Goal: Information Seeking & Learning: Understand process/instructions

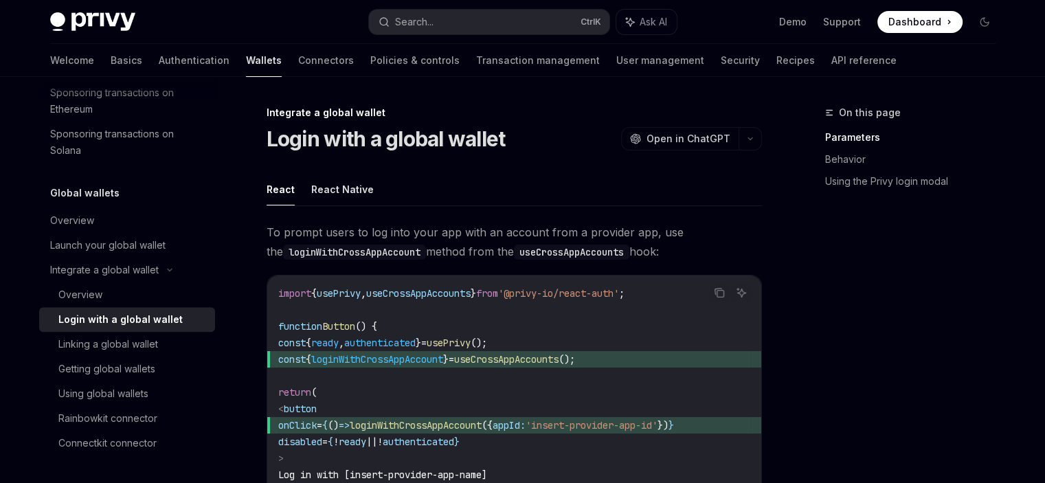
click at [362, 148] on h1 "Login with a global wallet" at bounding box center [385, 138] width 239 height 25
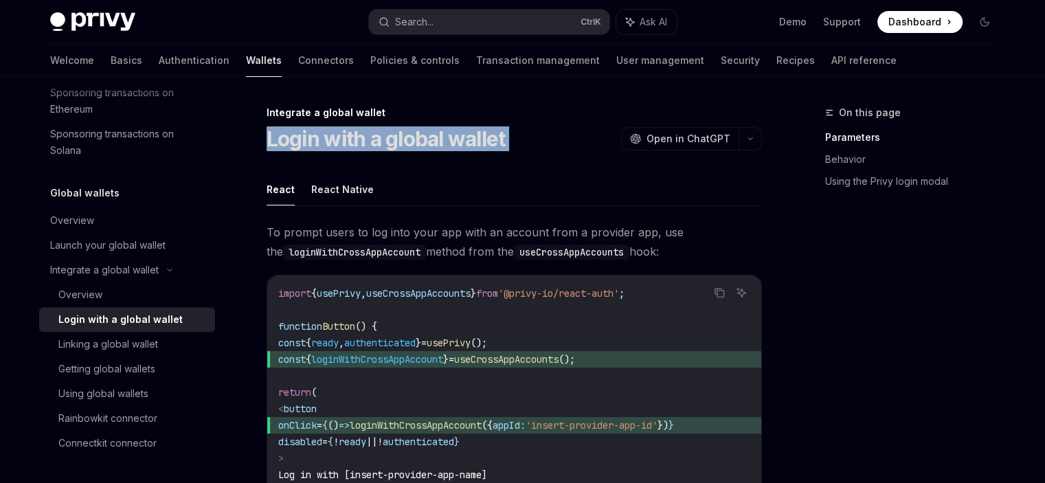
click at [362, 148] on h1 "Login with a global wallet" at bounding box center [385, 138] width 239 height 25
click at [745, 137] on button "button" at bounding box center [749, 138] width 23 height 23
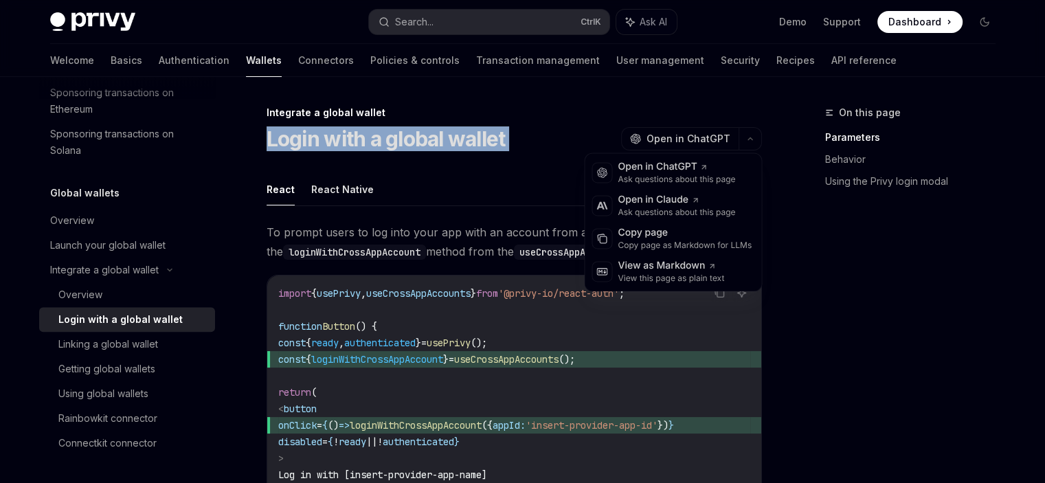
click at [536, 146] on div "Login with a global wallet OpenAI Open in ChatGPT" at bounding box center [513, 138] width 495 height 25
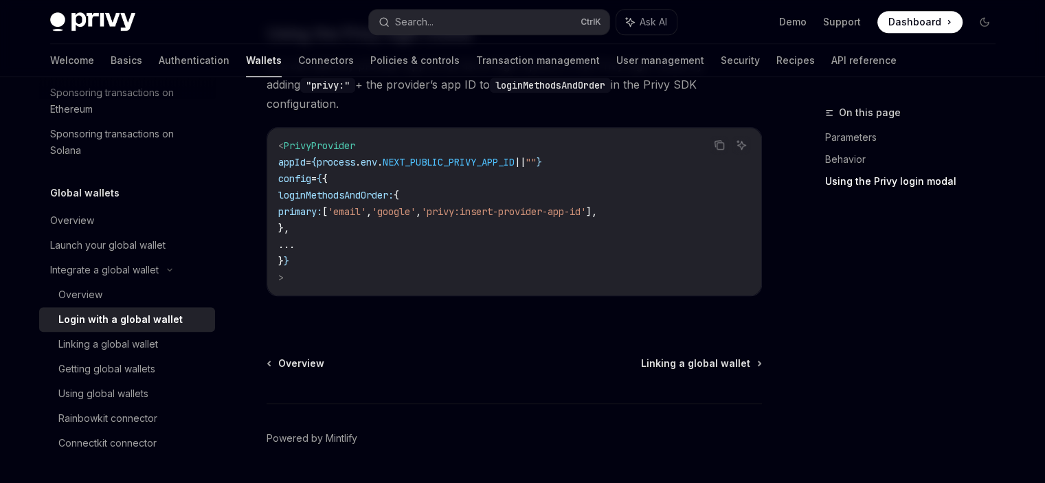
scroll to position [1082, 0]
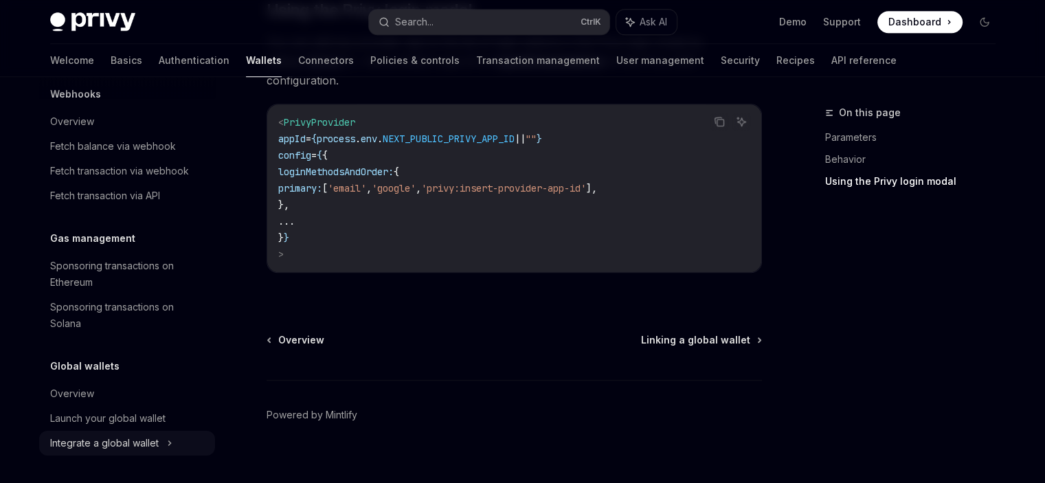
scroll to position [705, 0]
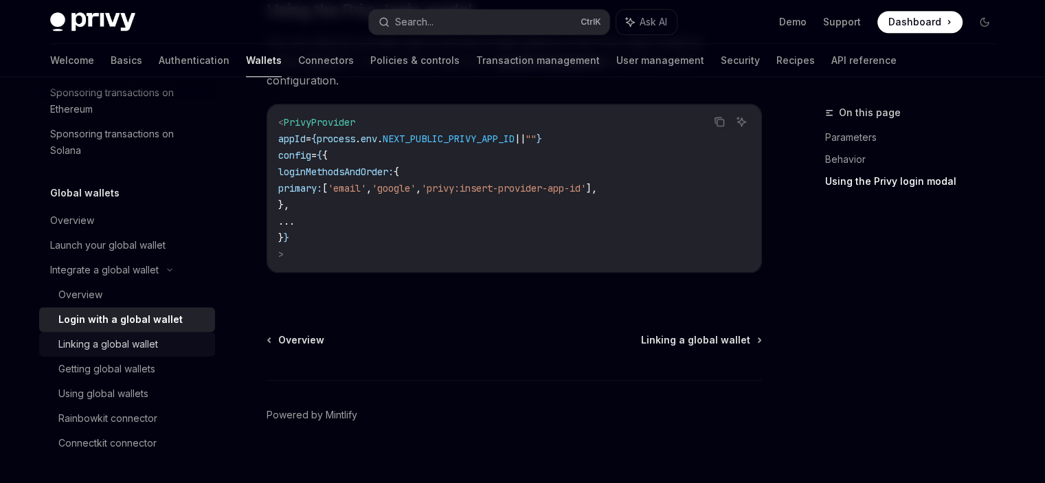
click at [146, 346] on div "Linking a global wallet" at bounding box center [108, 344] width 100 height 16
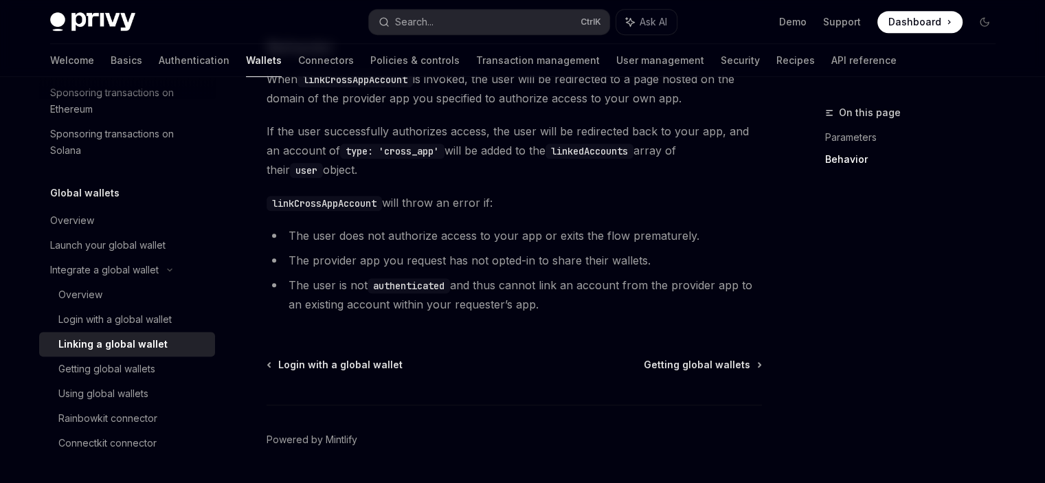
scroll to position [726, 0]
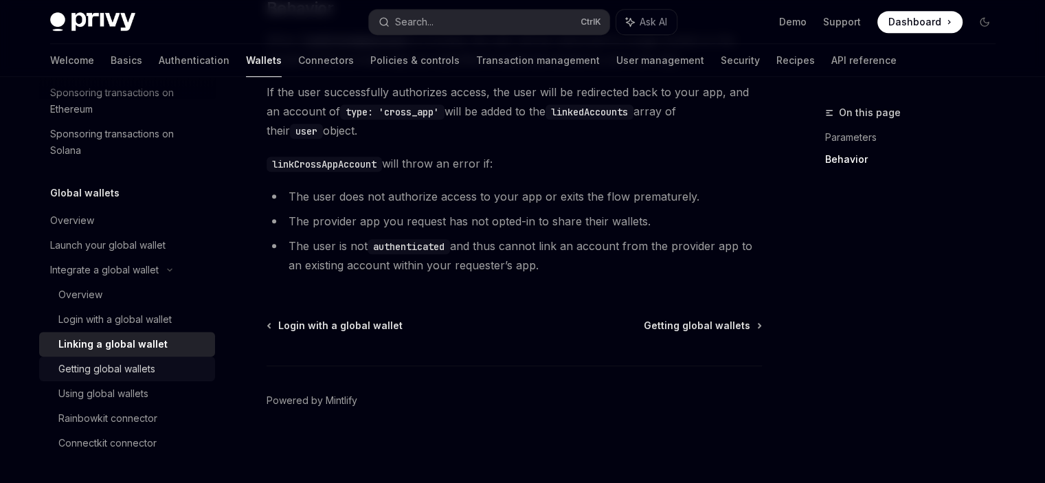
click at [112, 370] on div "Getting global wallets" at bounding box center [106, 369] width 97 height 16
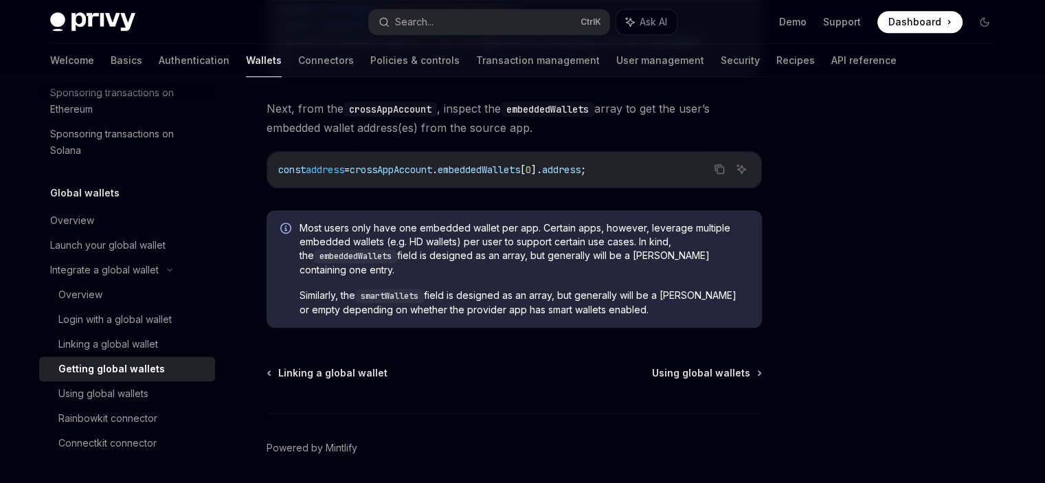
scroll to position [1148, 0]
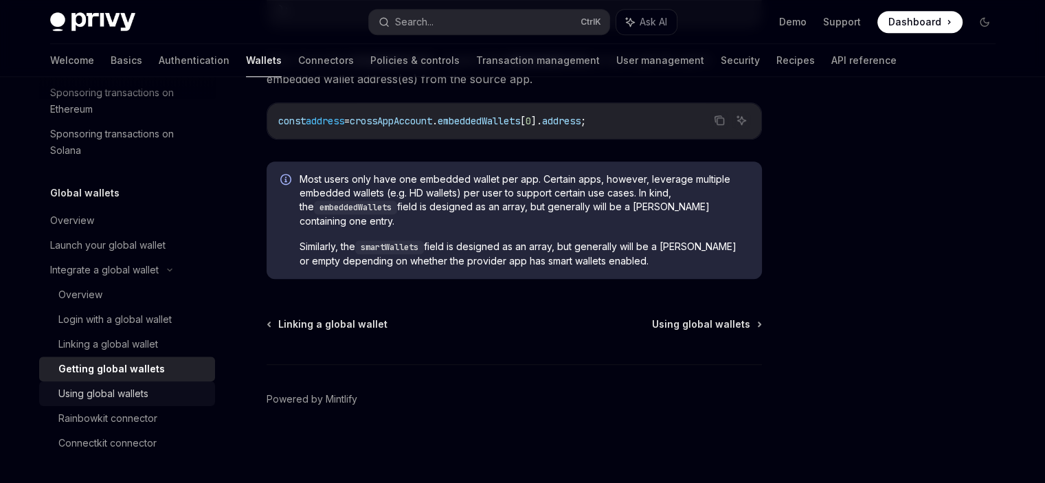
click at [133, 398] on div "Using global wallets" at bounding box center [103, 393] width 90 height 16
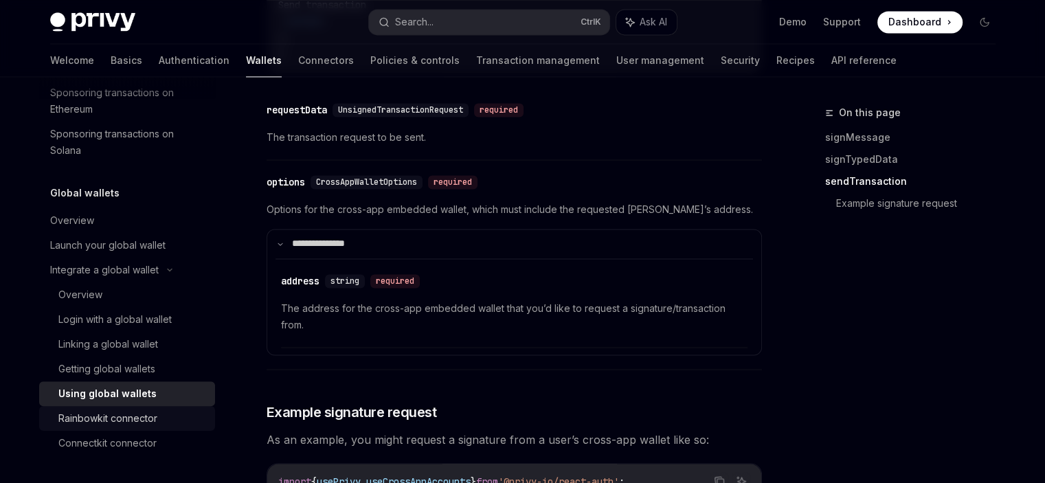
scroll to position [2061, 0]
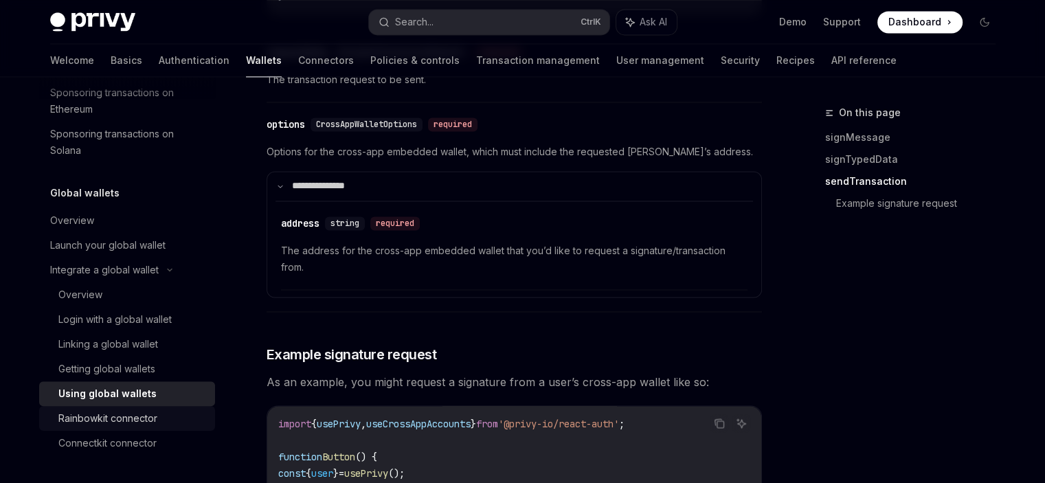
click at [138, 422] on div "Rainbowkit connector" at bounding box center [107, 418] width 99 height 16
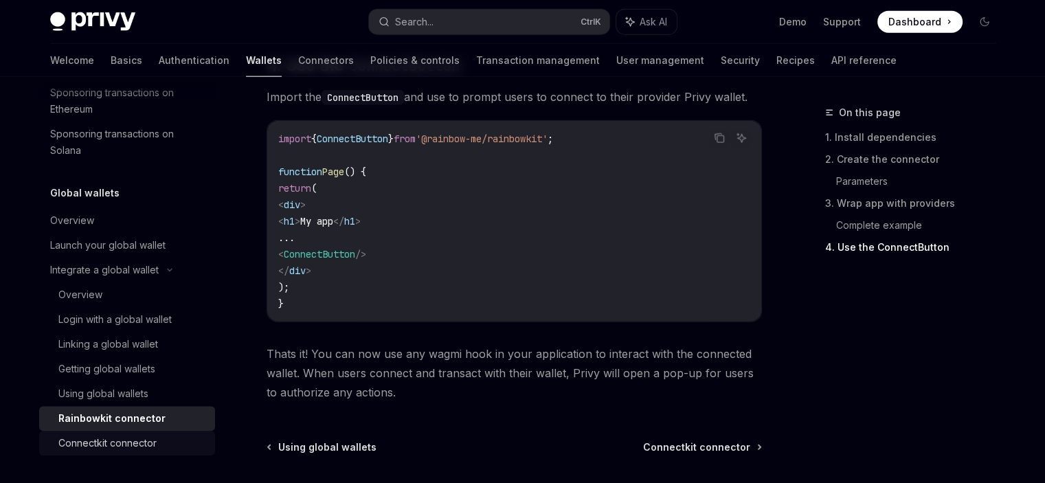
scroll to position [3366, 0]
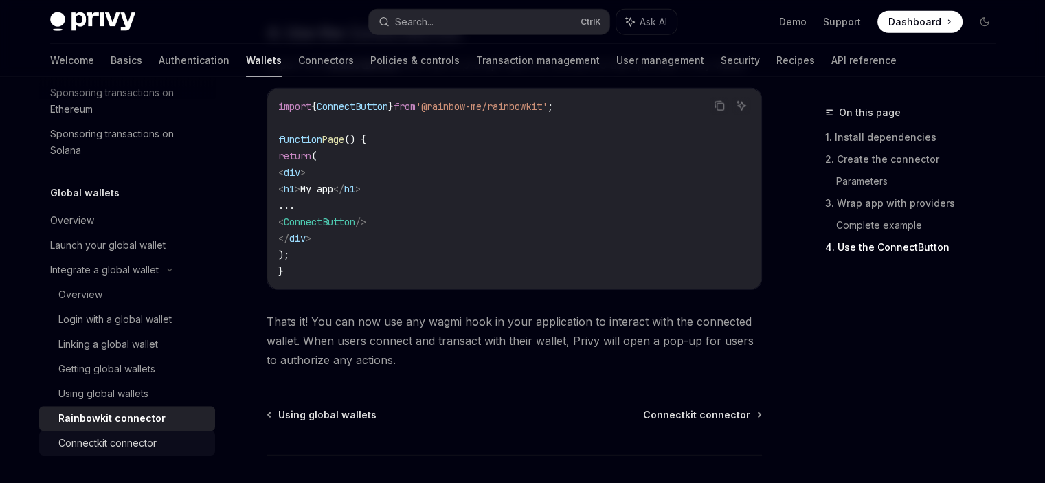
click at [137, 438] on div "Connectkit connector" at bounding box center [107, 443] width 98 height 16
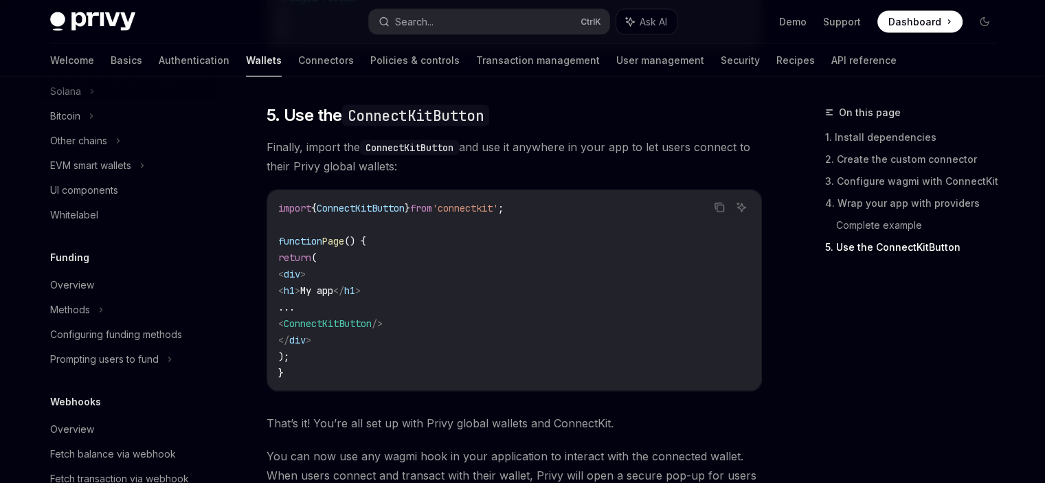
scroll to position [260, 0]
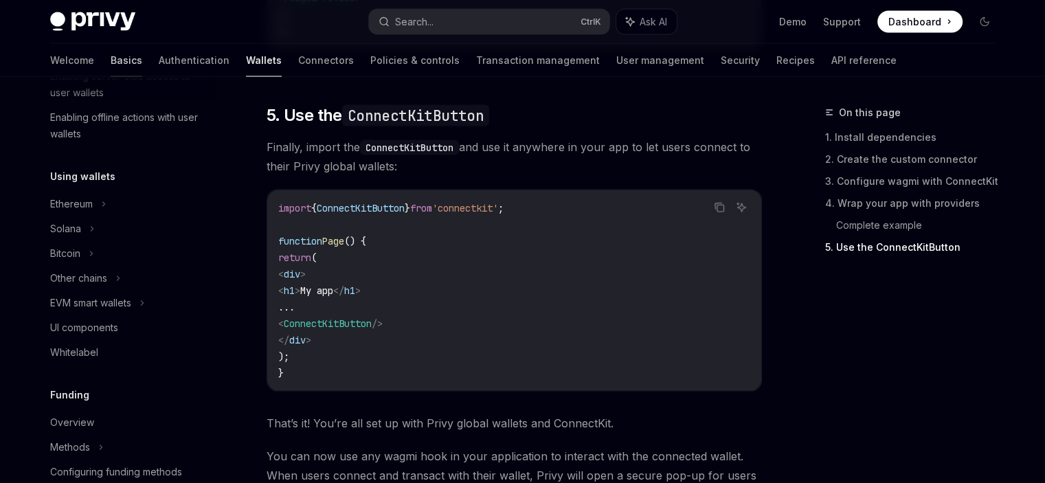
click at [111, 62] on link "Basics" at bounding box center [127, 60] width 32 height 33
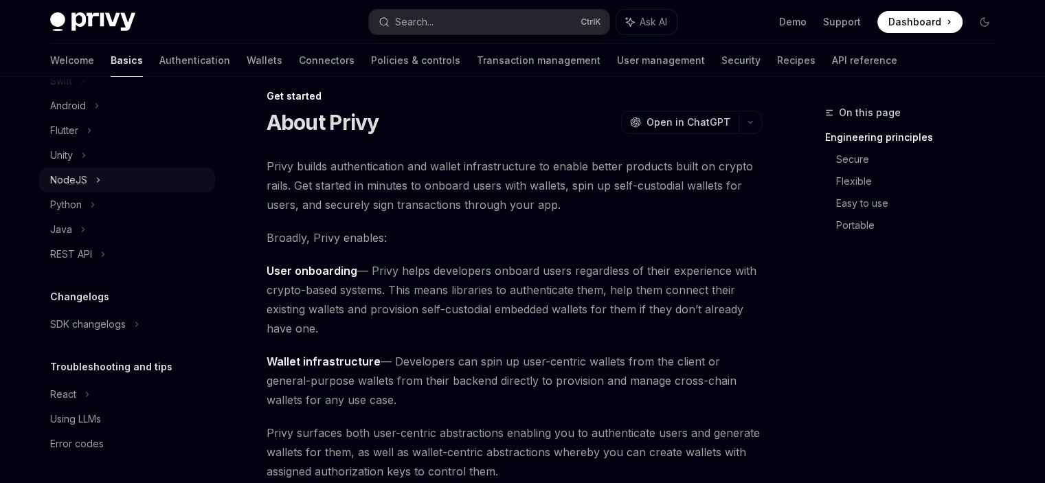
scroll to position [343, 0]
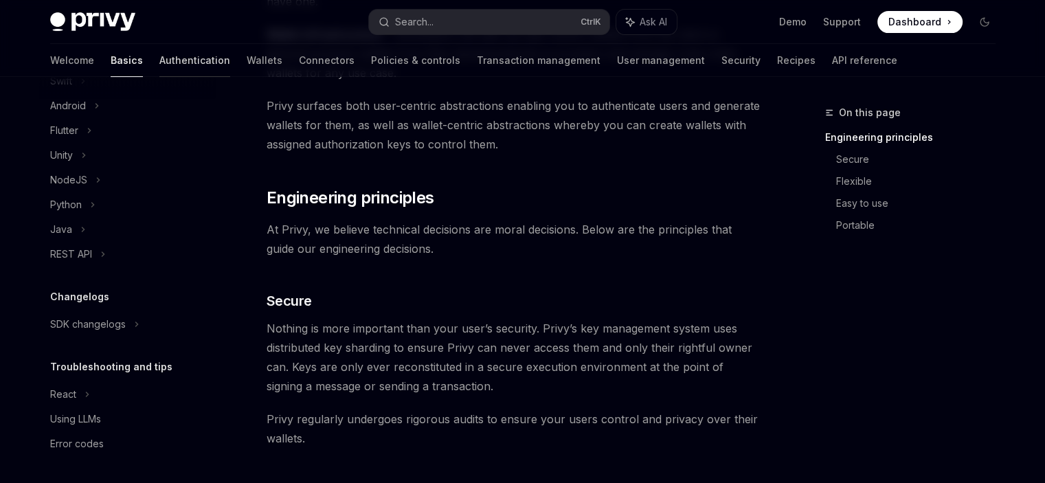
click at [159, 56] on link "Authentication" at bounding box center [194, 60] width 71 height 33
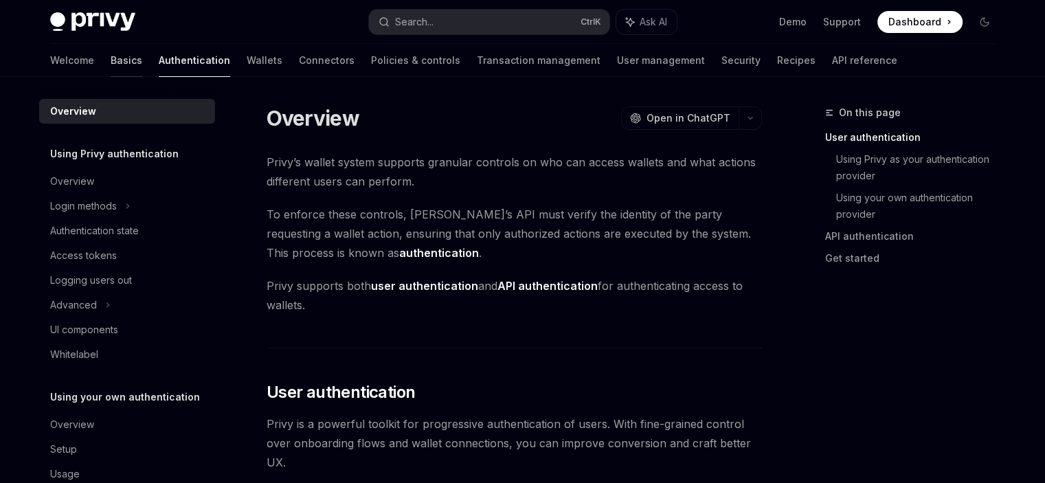
click at [111, 63] on link "Basics" at bounding box center [127, 60] width 32 height 33
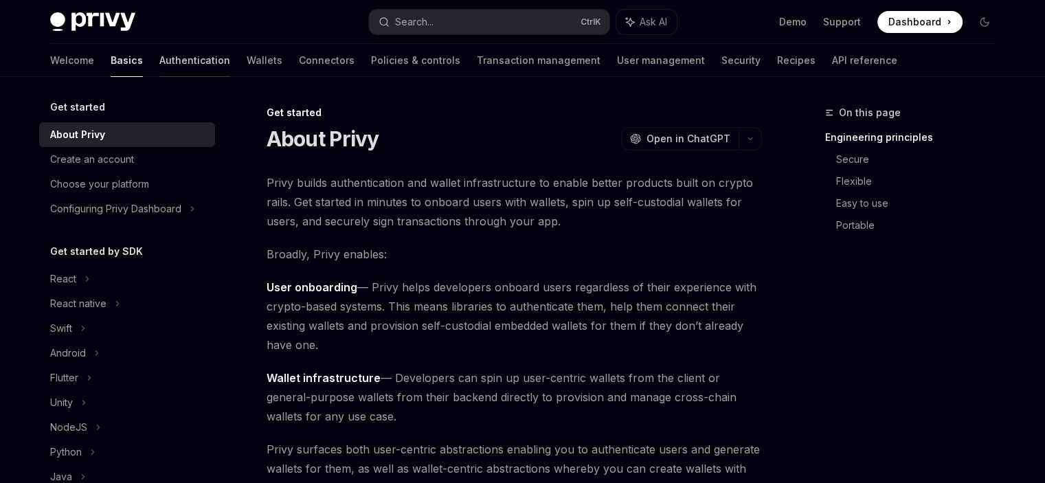
click at [159, 62] on link "Authentication" at bounding box center [194, 60] width 71 height 33
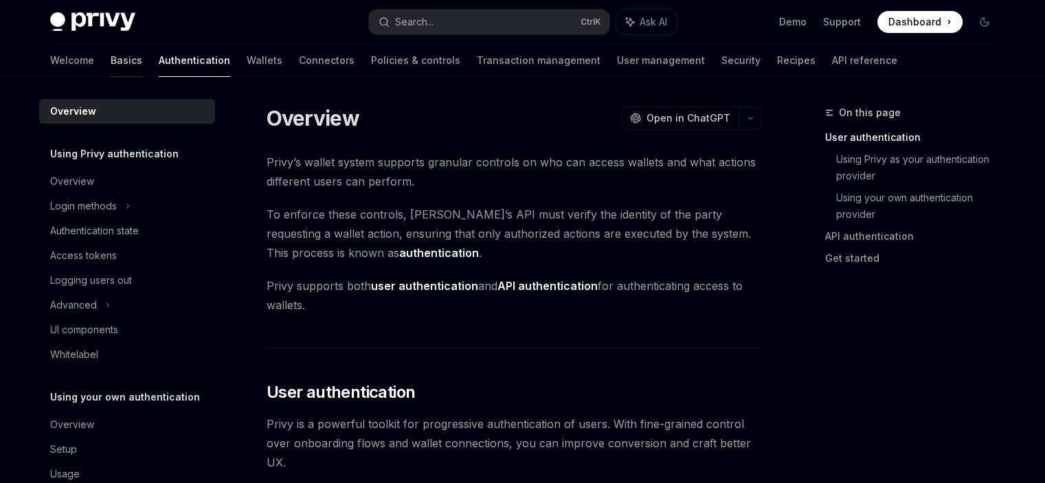
click at [111, 63] on link "Basics" at bounding box center [127, 60] width 32 height 33
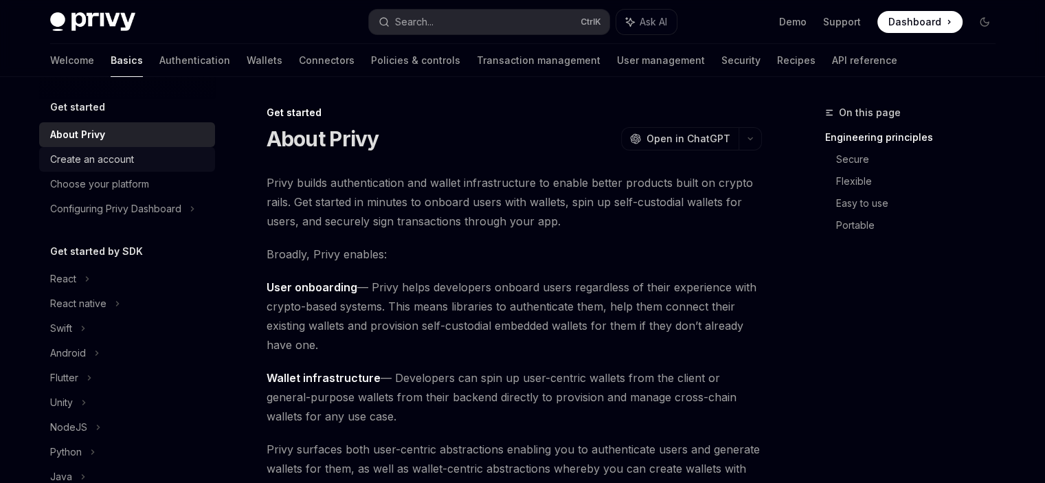
click at [88, 161] on div "Create an account" at bounding box center [92, 159] width 84 height 16
type textarea "*"
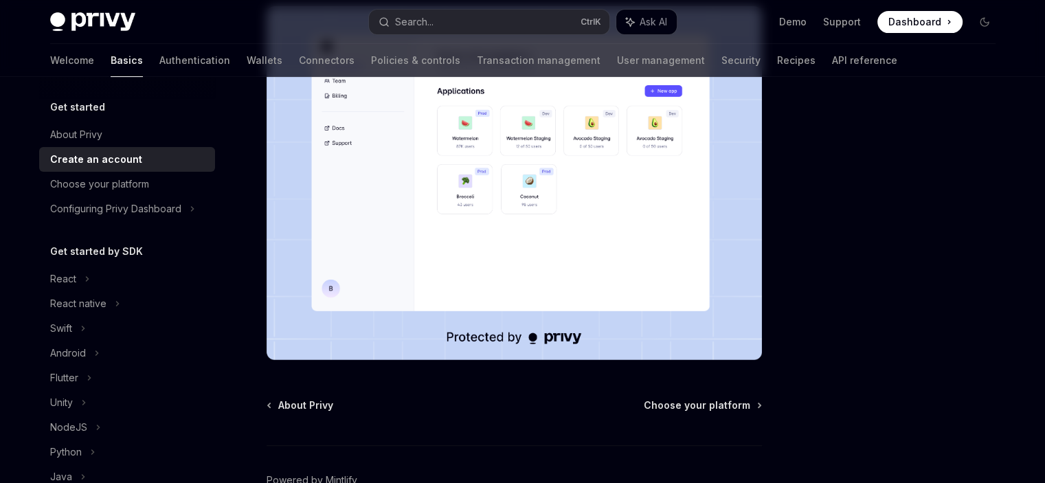
scroll to position [206, 0]
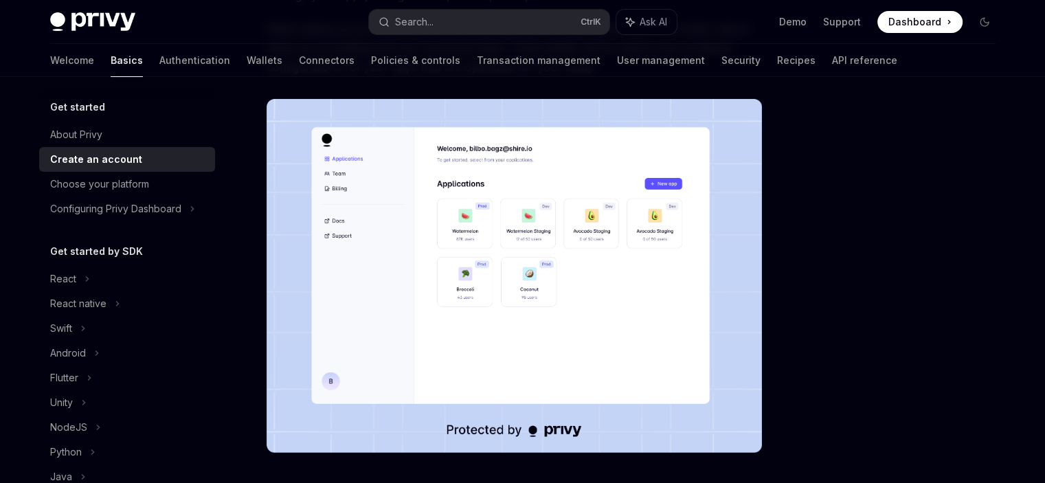
click at [931, 24] on span "Dashboard" at bounding box center [914, 22] width 53 height 14
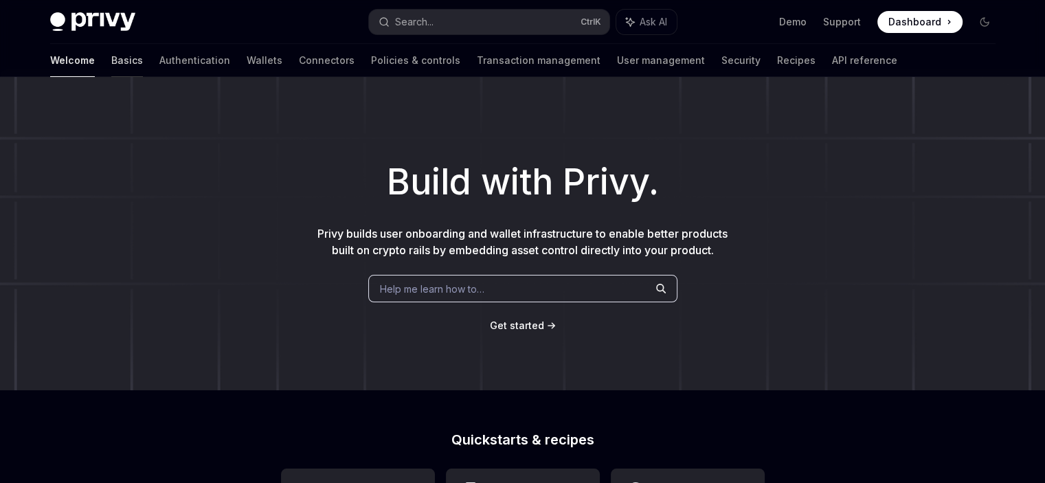
click at [111, 60] on link "Basics" at bounding box center [127, 60] width 32 height 33
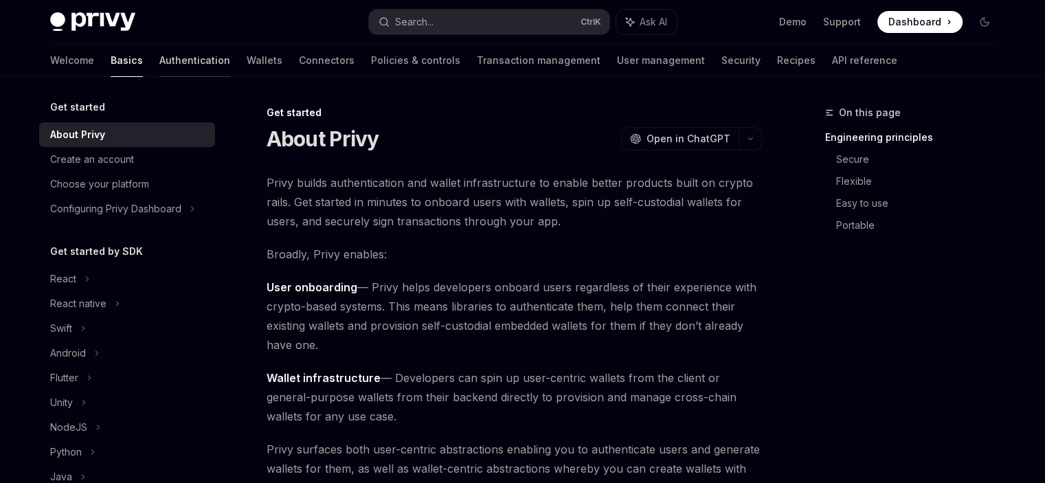
click at [159, 67] on link "Authentication" at bounding box center [194, 60] width 71 height 33
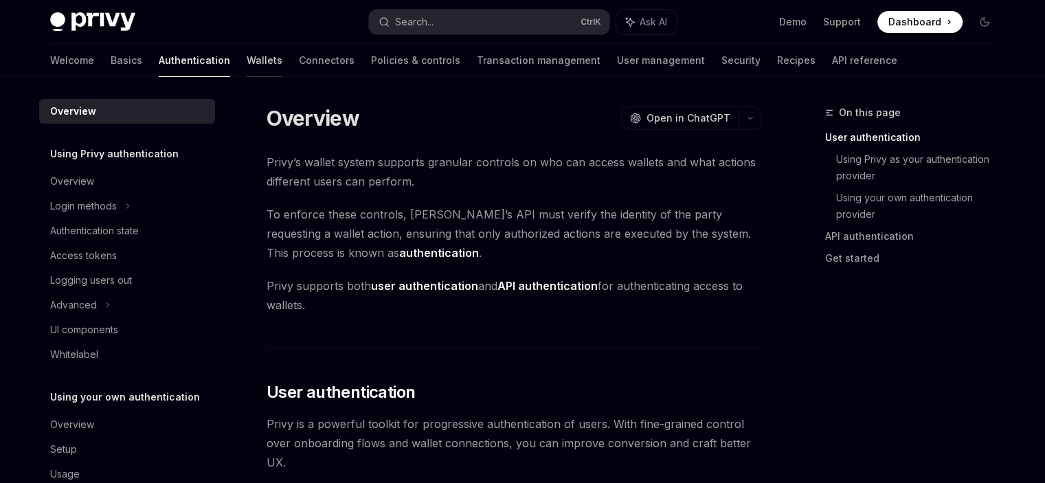
click at [247, 66] on link "Wallets" at bounding box center [265, 60] width 36 height 33
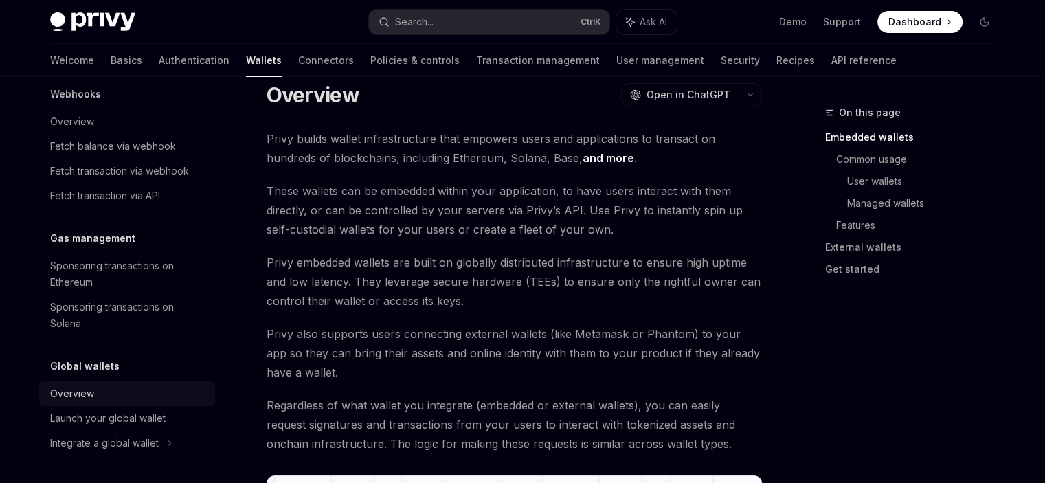
scroll to position [69, 0]
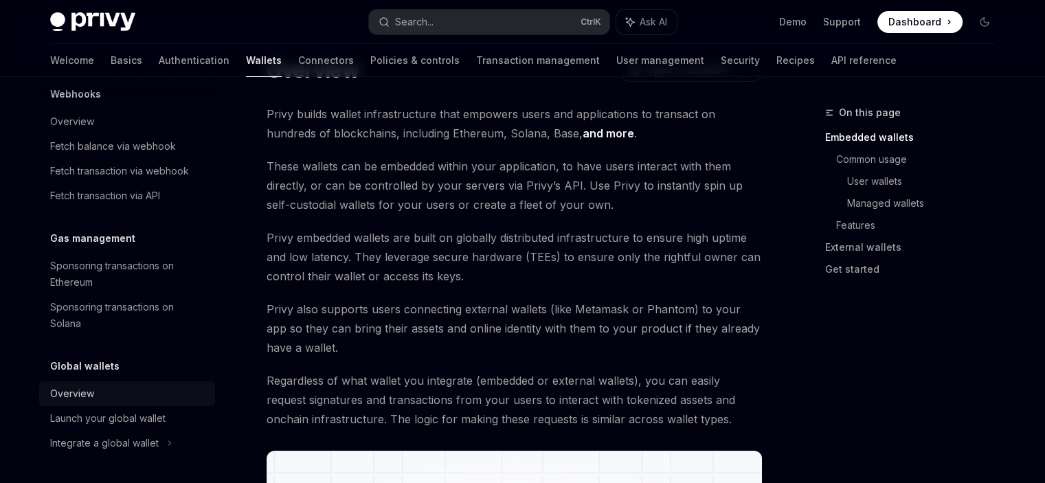
click at [89, 390] on div "Overview" at bounding box center [72, 393] width 44 height 16
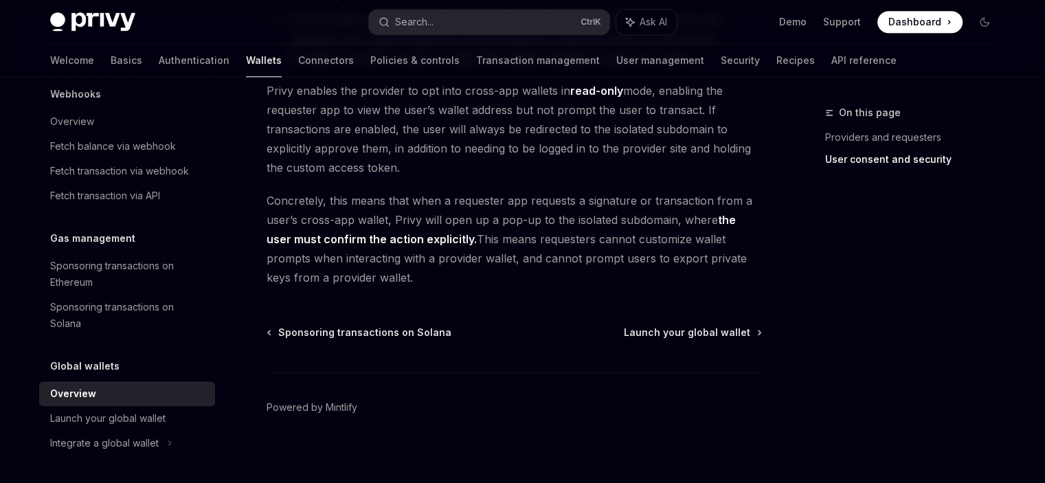
scroll to position [1257, 0]
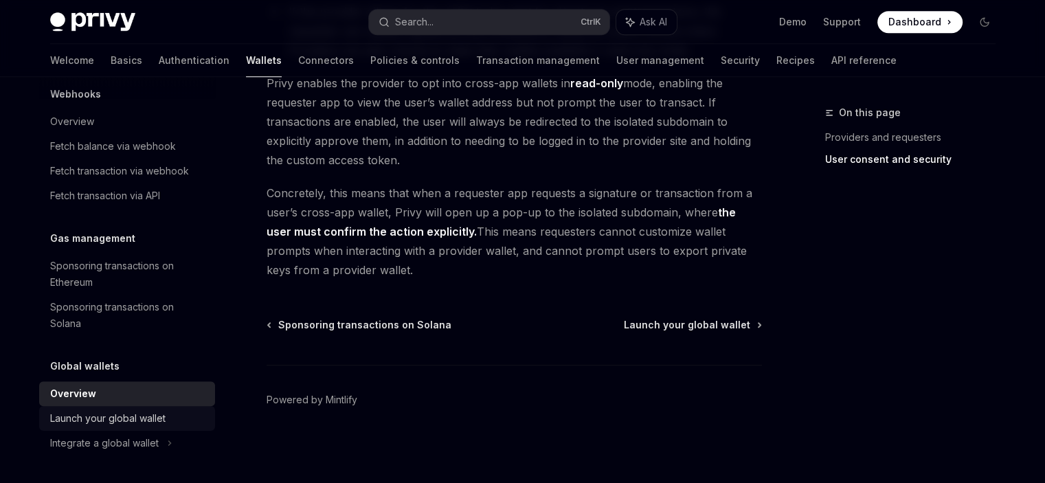
click at [156, 406] on link "Launch your global wallet" at bounding box center [127, 418] width 176 height 25
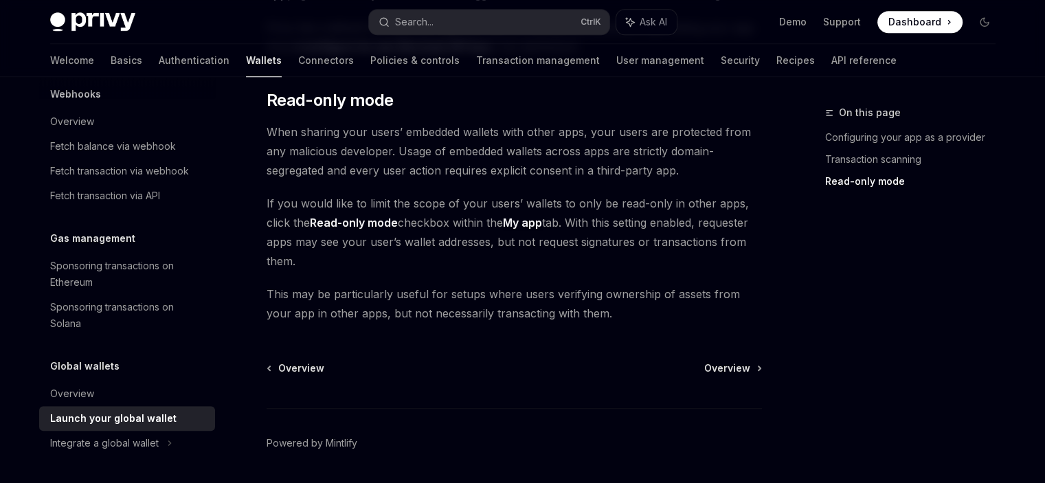
scroll to position [1271, 0]
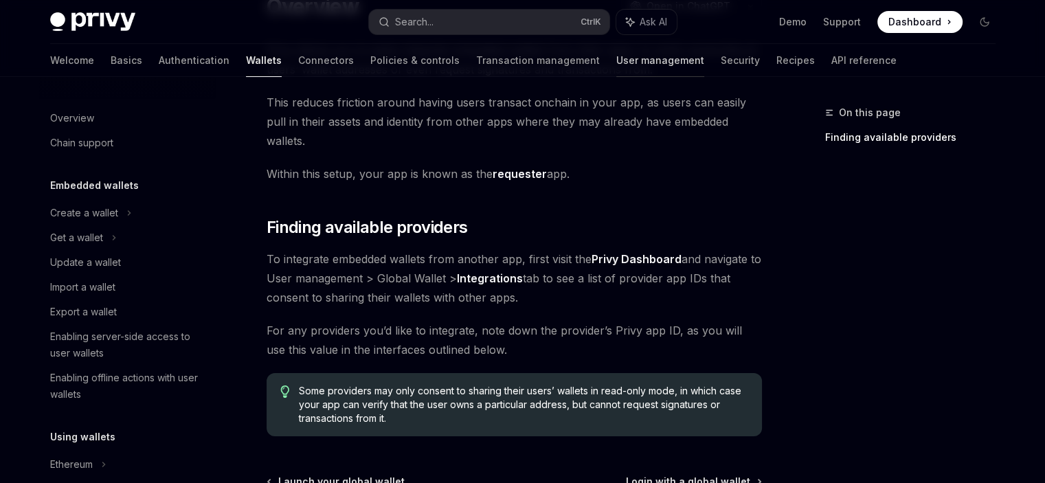
click at [616, 67] on link "User management" at bounding box center [660, 60] width 88 height 33
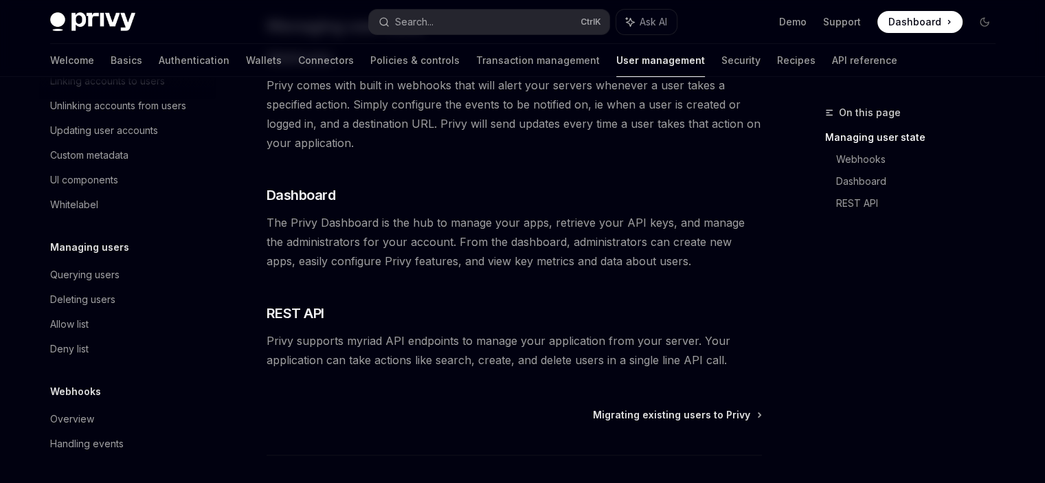
scroll to position [370, 0]
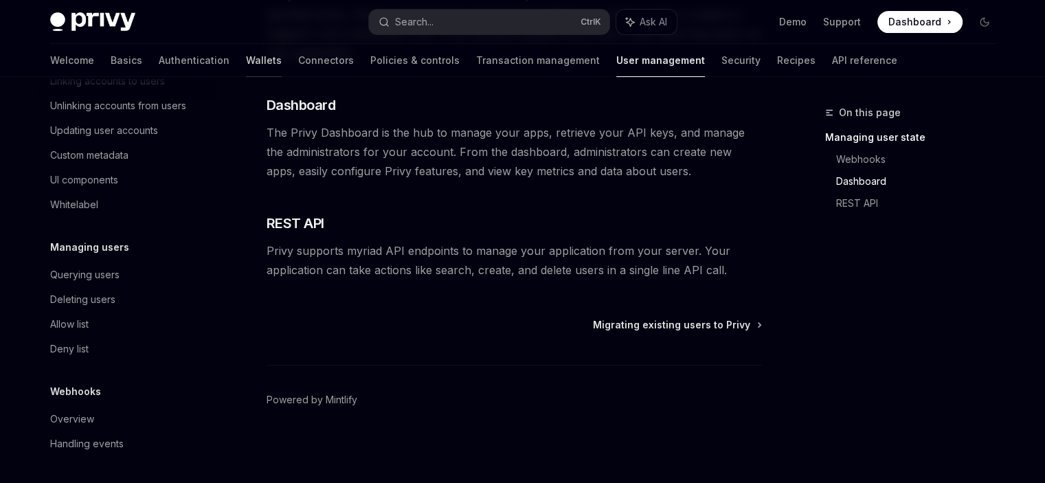
click at [246, 68] on link "Wallets" at bounding box center [264, 60] width 36 height 33
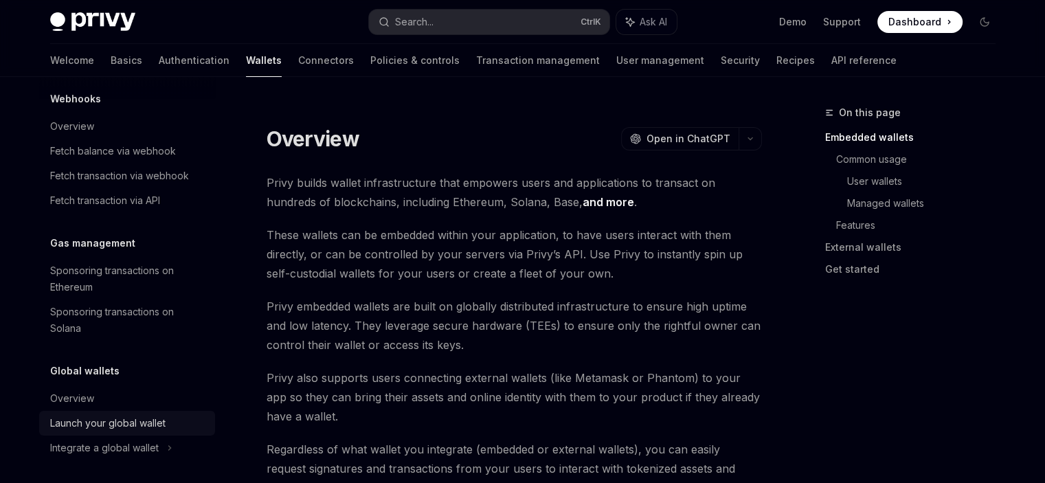
scroll to position [705, 0]
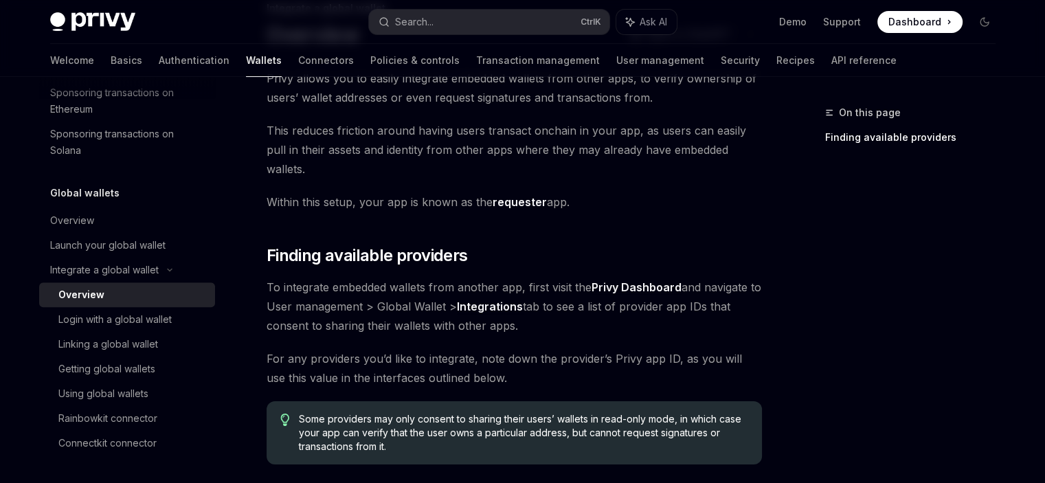
scroll to position [206, 0]
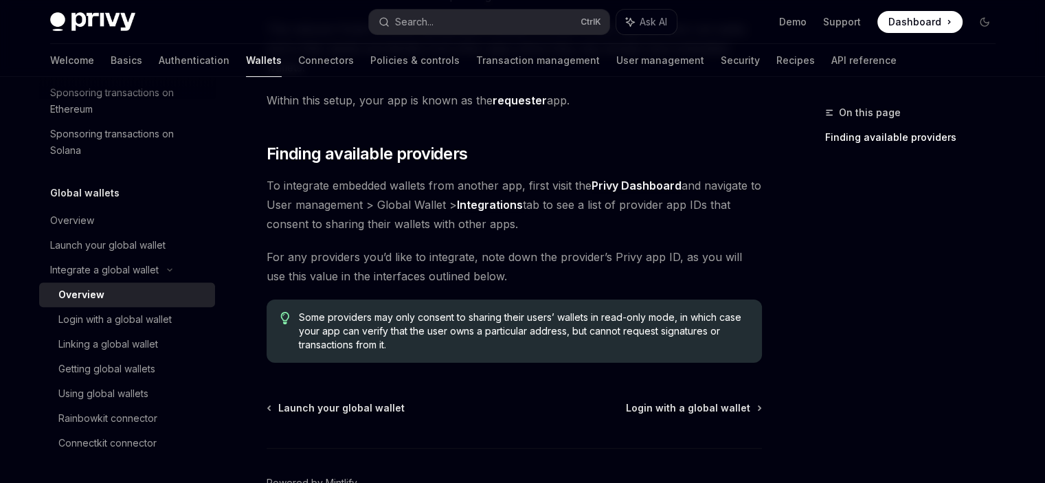
click at [637, 179] on strong "Privy Dashboard" at bounding box center [636, 186] width 90 height 14
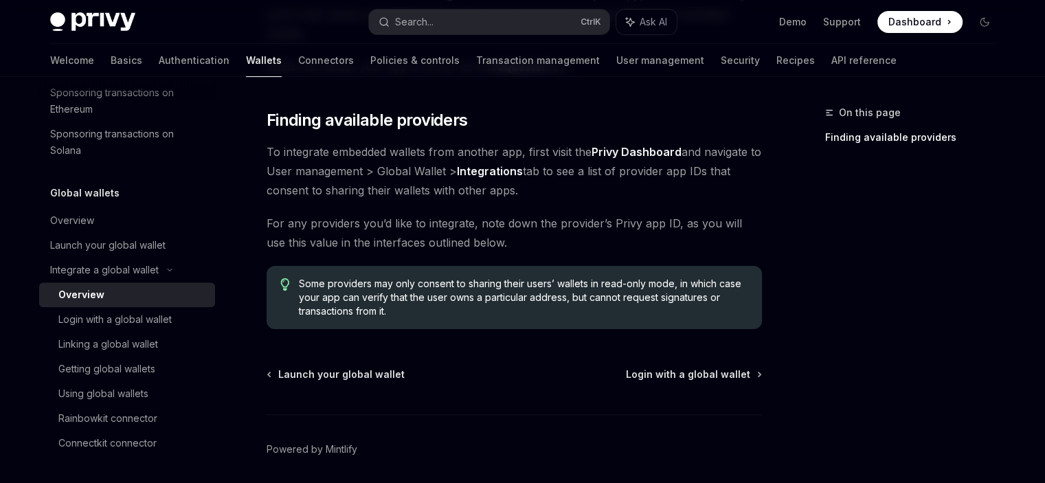
scroll to position [270, 0]
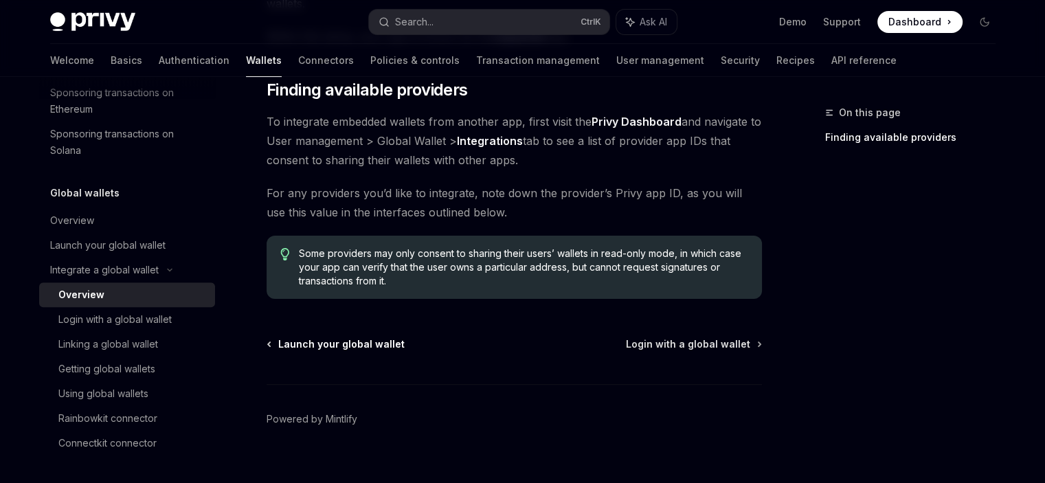
click at [359, 337] on span "Launch your global wallet" at bounding box center [341, 344] width 126 height 14
type textarea "*"
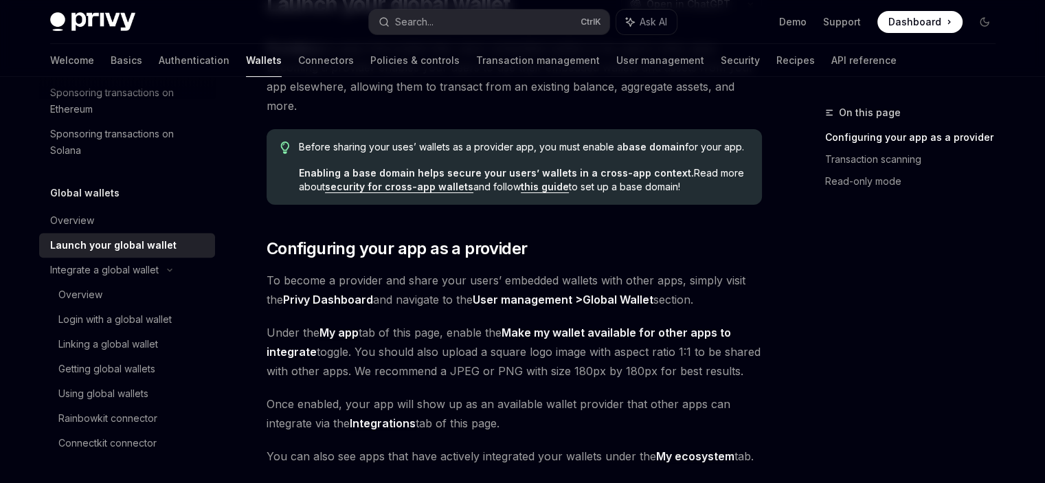
scroll to position [137, 0]
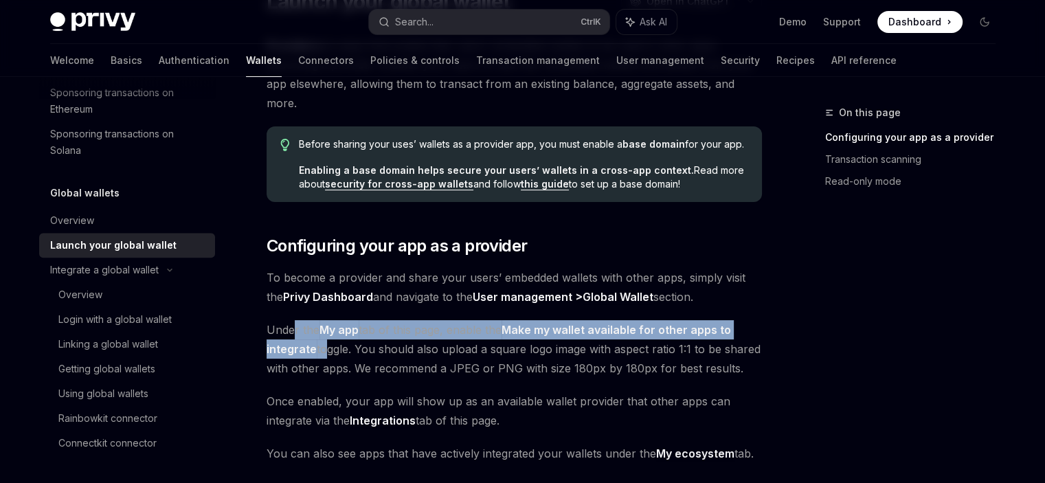
drag, startPoint x: 295, startPoint y: 336, endPoint x: 321, endPoint y: 340, distance: 27.1
click at [321, 340] on span "Under the My app tab of this page, enable the Make my wallet available for othe…" at bounding box center [513, 349] width 495 height 58
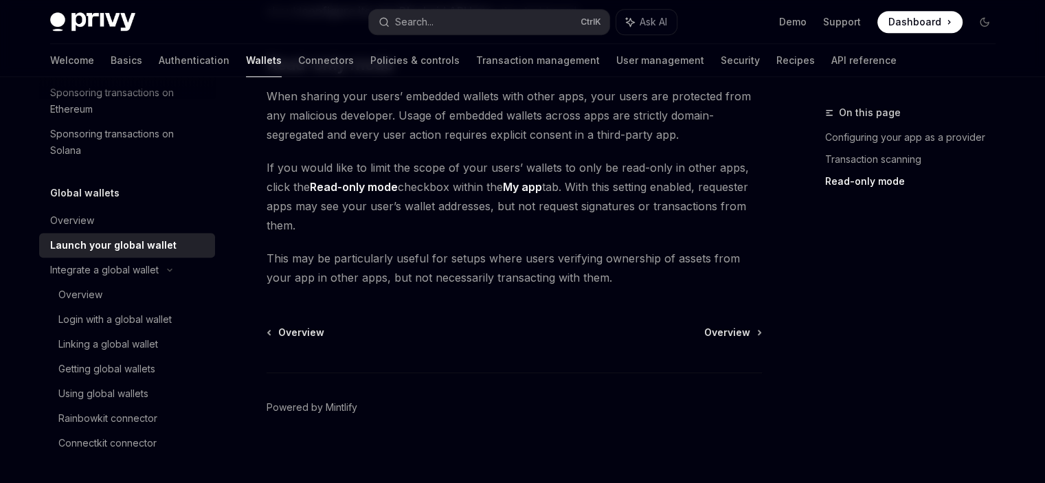
scroll to position [1271, 0]
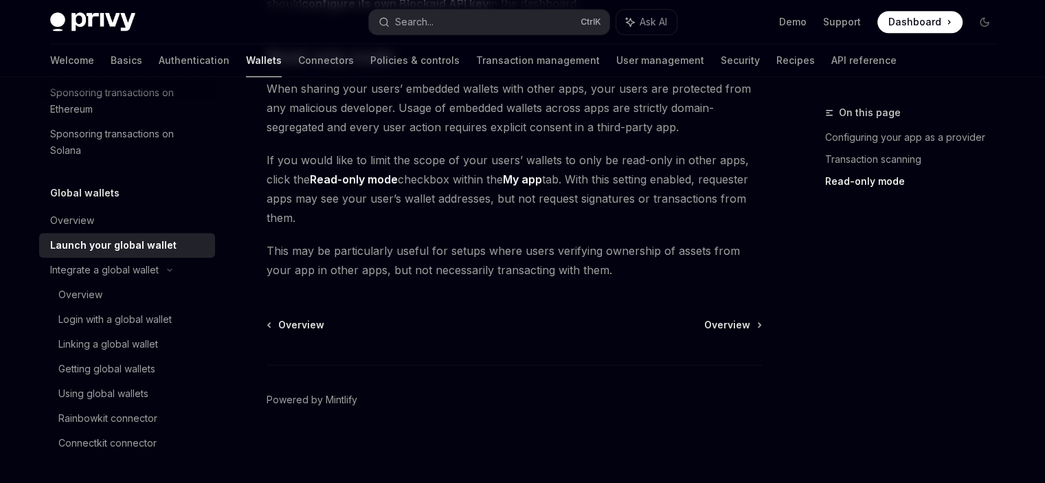
click at [923, 24] on span "Dashboard" at bounding box center [914, 22] width 53 height 14
